Goal: Manage account settings

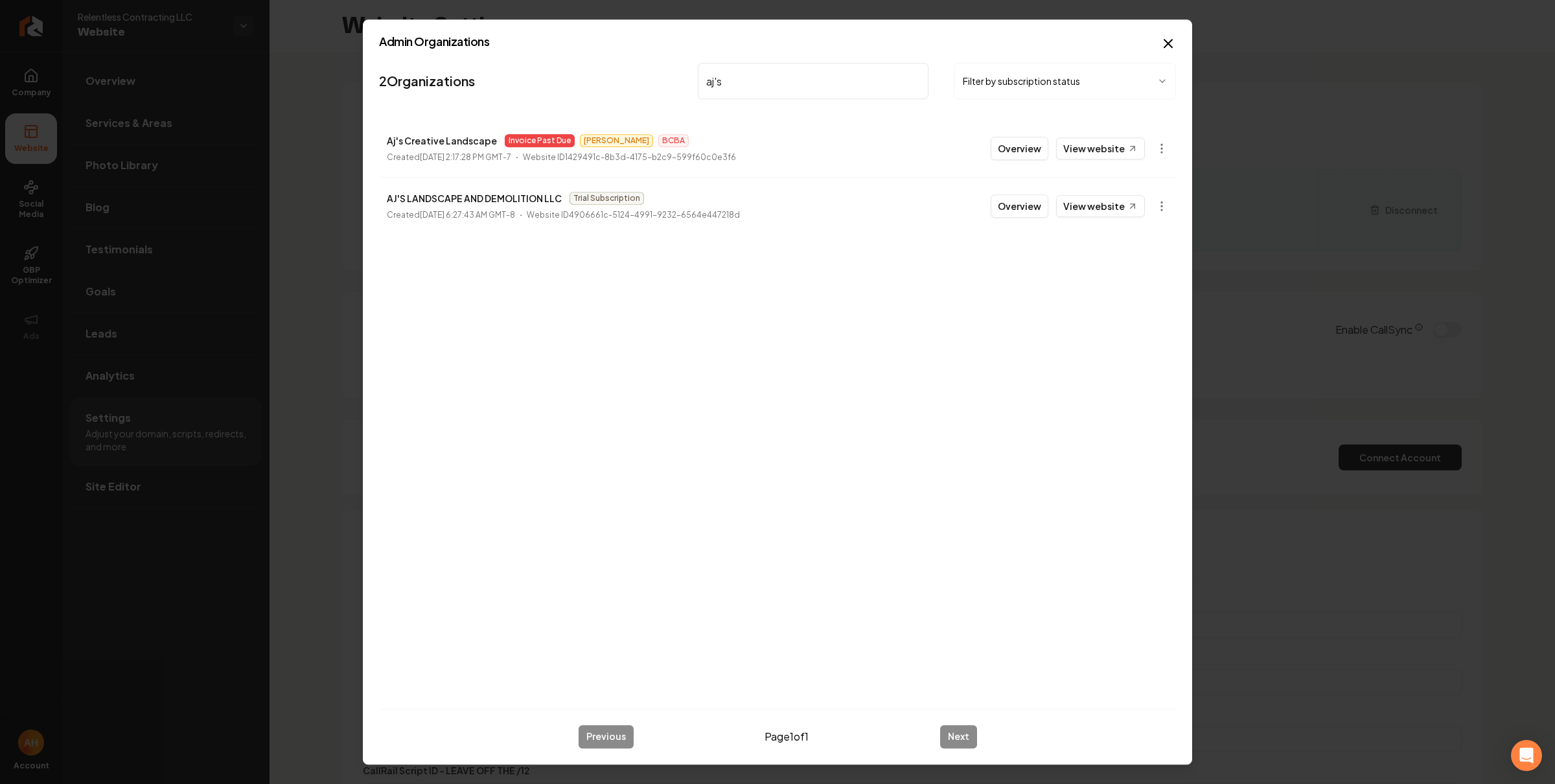
scroll to position [116, 0]
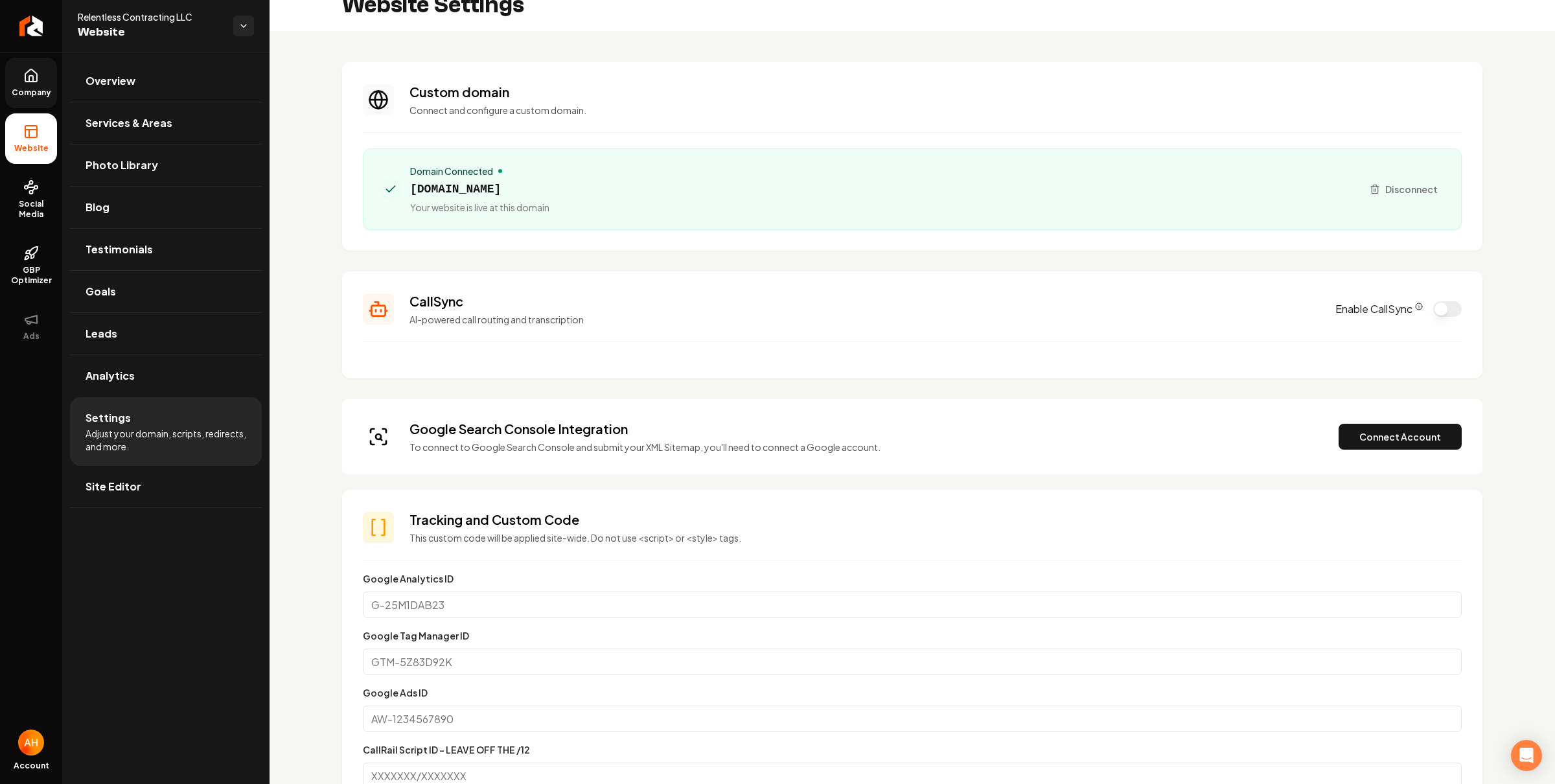
click at [5, 73] on link "Company" at bounding box center [32, 83] width 52 height 50
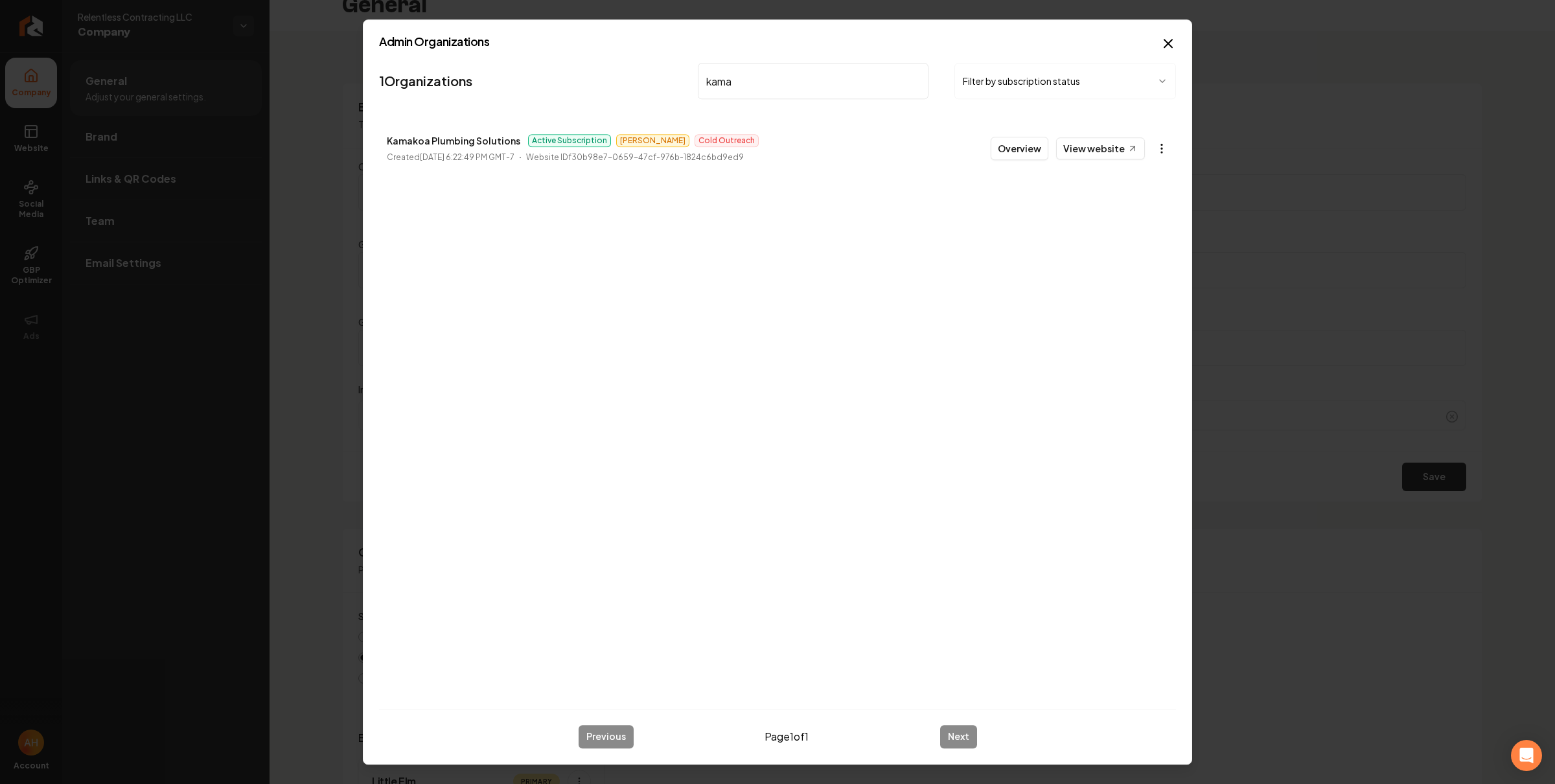
type input "kama"
click at [1158, 150] on body "Company Website Social Media GBP Optimizer Ads Account Relentless Contracting L…" at bounding box center [777, 392] width 1555 height 784
click at [1154, 264] on link "View in Stripe" at bounding box center [1130, 260] width 82 height 21
